Goal: Task Accomplishment & Management: Complete application form

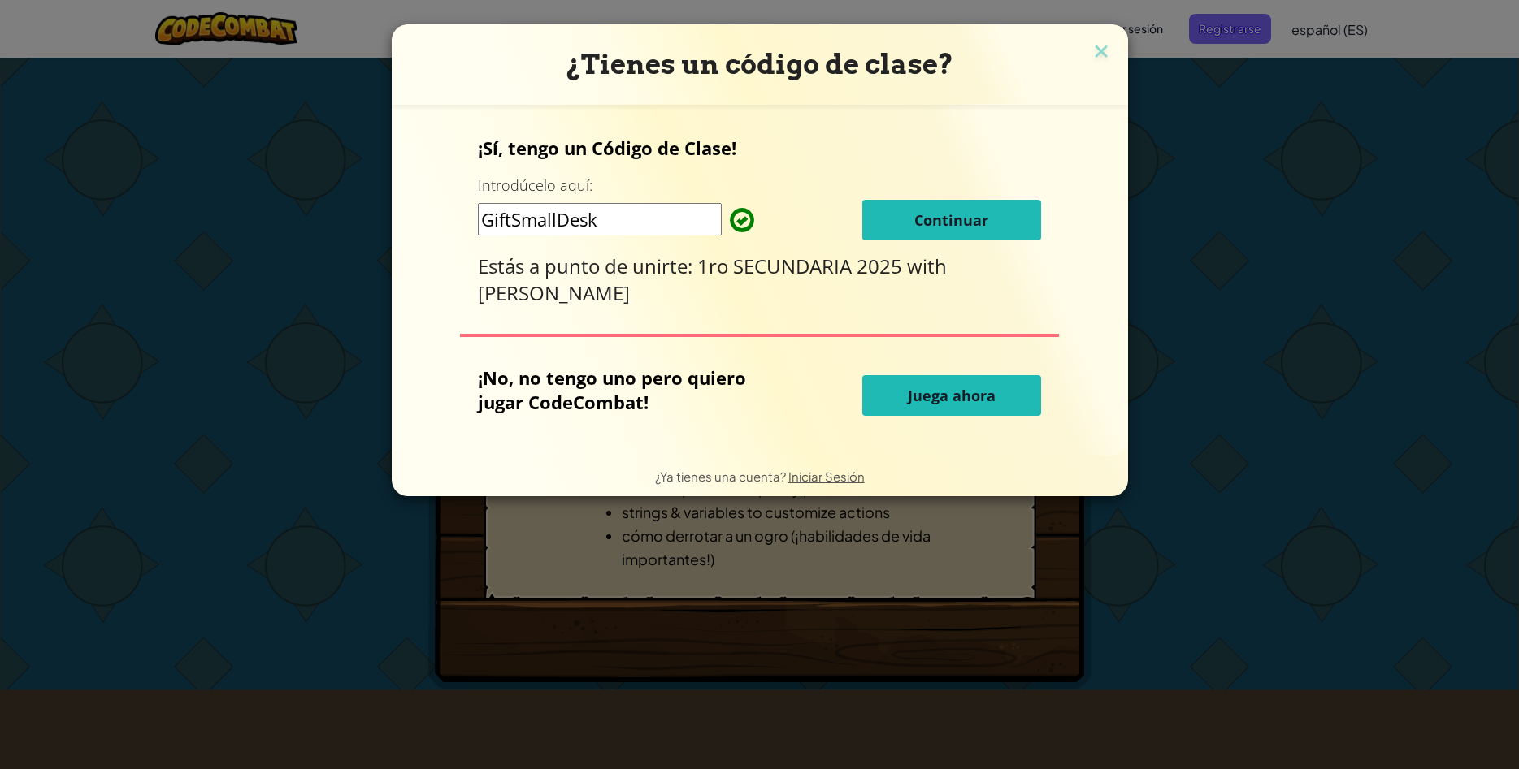
click at [888, 215] on button "Continuar" at bounding box center [951, 220] width 179 height 41
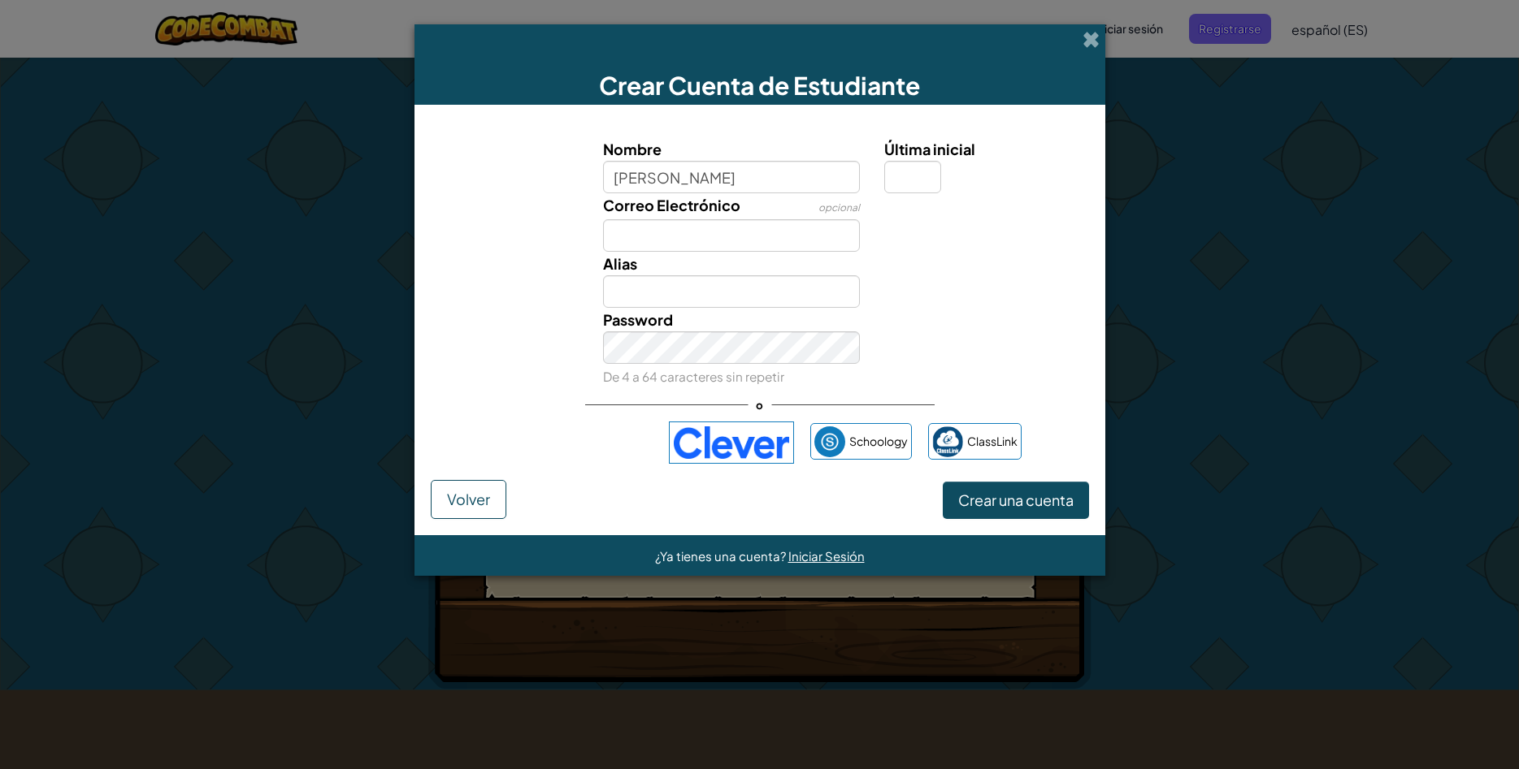
type input "[PERSON_NAME]"
click at [908, 183] on input "Última inicial" at bounding box center [912, 177] width 57 height 33
type input "i"
click at [737, 292] on input "[PERSON_NAME]" at bounding box center [731, 291] width 257 height 33
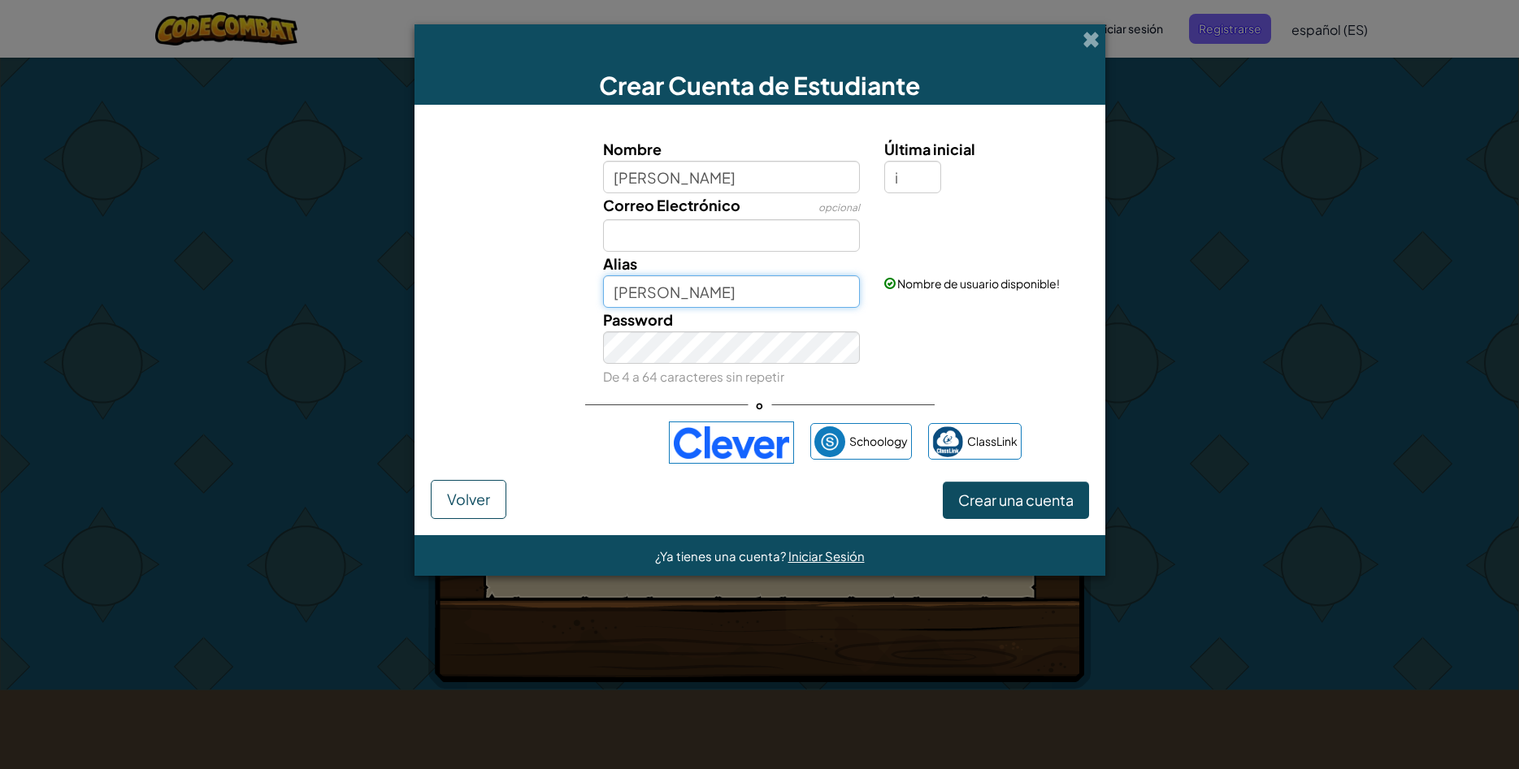
type input "[PERSON_NAME]"
click at [1012, 379] on div "Password De 4 a 64 caracteres sin repetir" at bounding box center [760, 348] width 674 height 80
click at [1098, 33] on span at bounding box center [1090, 39] width 17 height 17
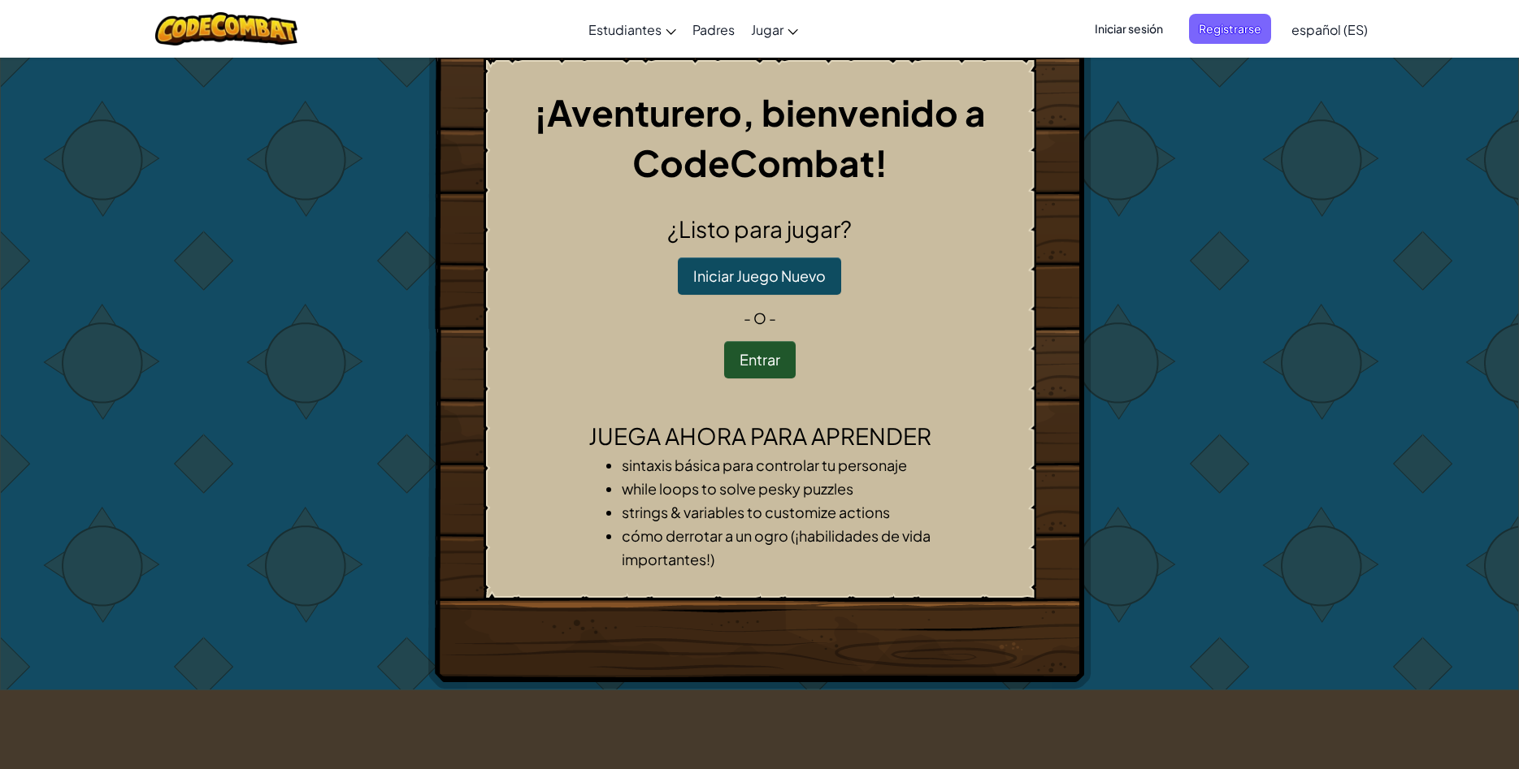
click at [1144, 27] on span "Iniciar sesión" at bounding box center [1129, 29] width 88 height 30
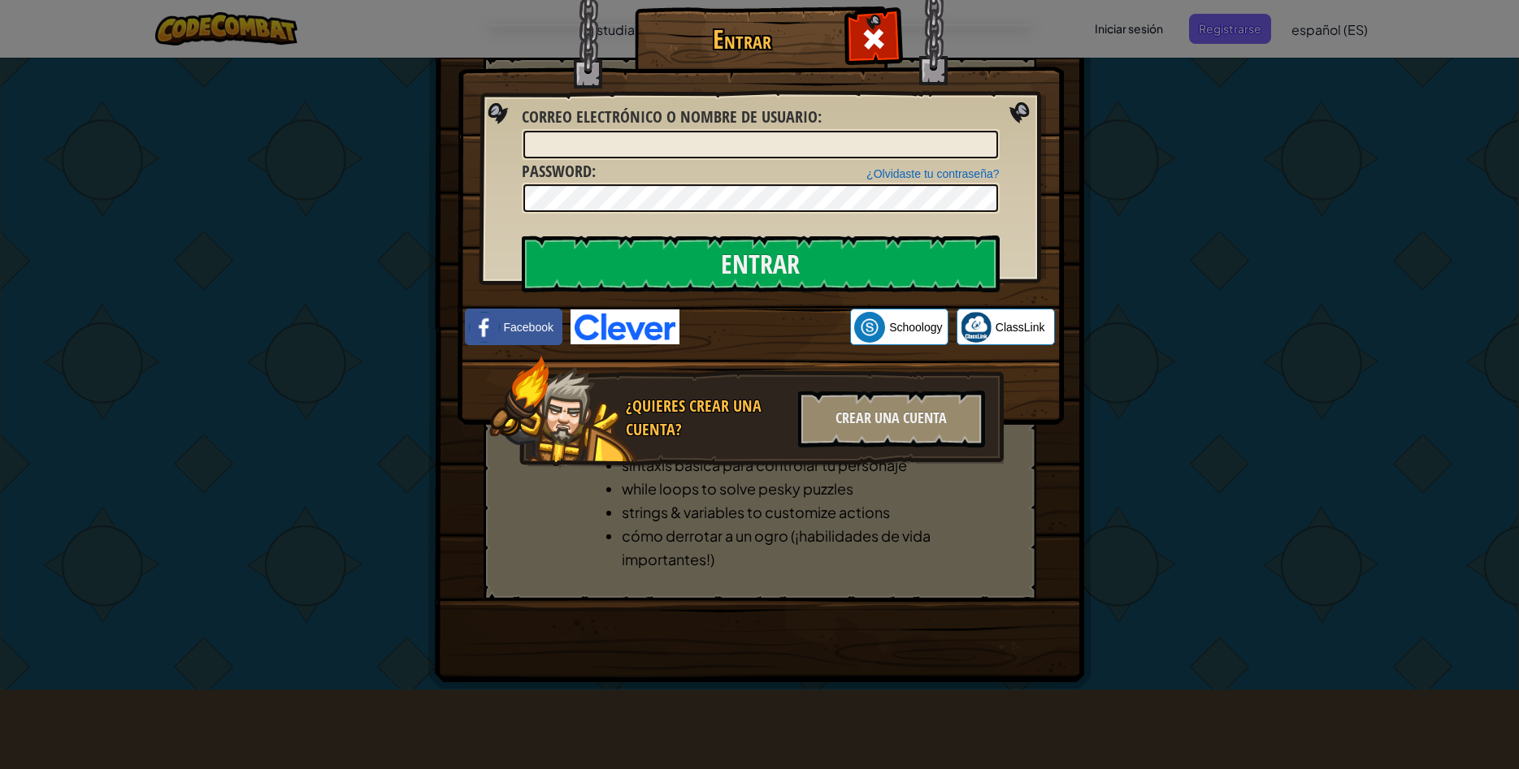
click at [1153, 23] on div "Entrar Error desconocido. Correo electrónico o nombre de usuario : ¿Olvidaste t…" at bounding box center [759, 384] width 1519 height 769
